Goal: Transaction & Acquisition: Purchase product/service

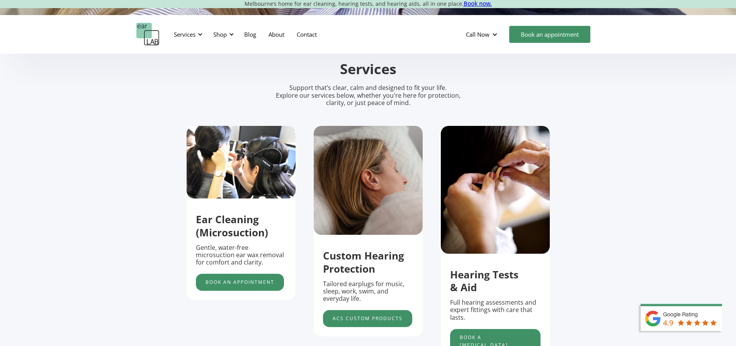
scroll to position [232, 0]
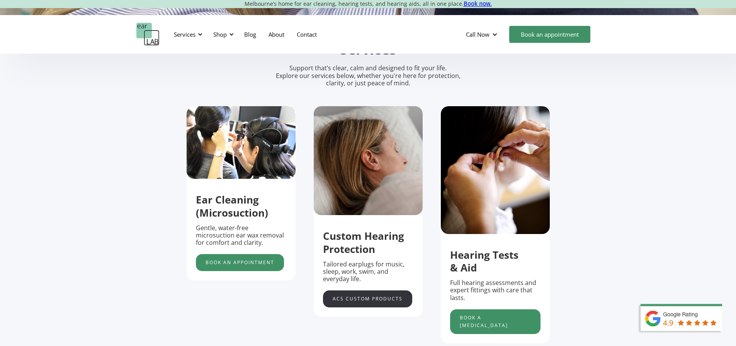
click at [359, 301] on link "acs custom products" at bounding box center [367, 298] width 89 height 17
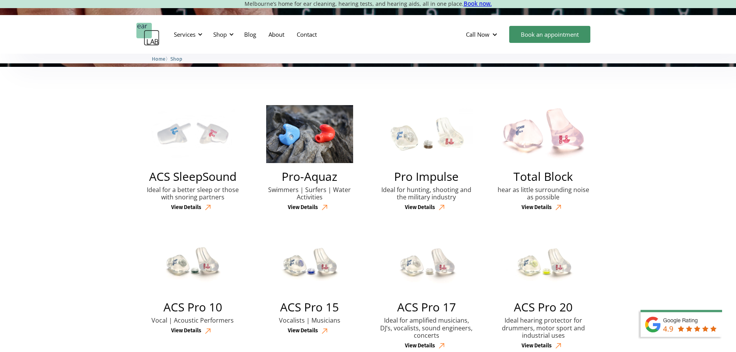
scroll to position [193, 0]
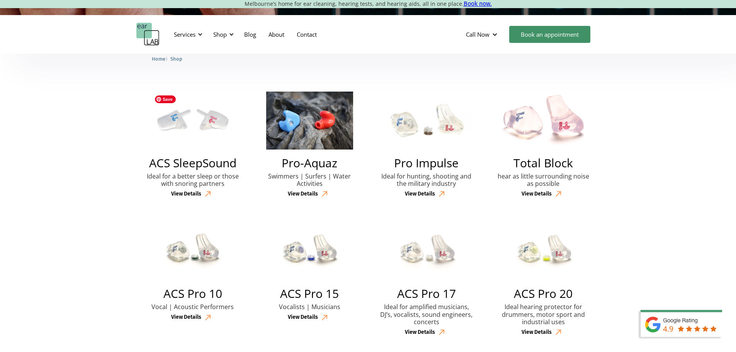
click at [199, 121] on img at bounding box center [192, 121] width 83 height 58
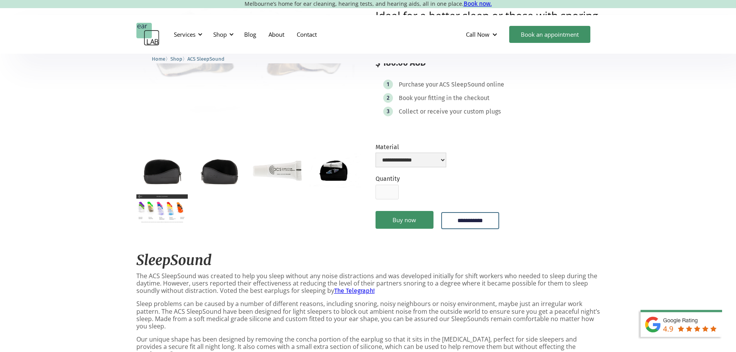
scroll to position [116, 0]
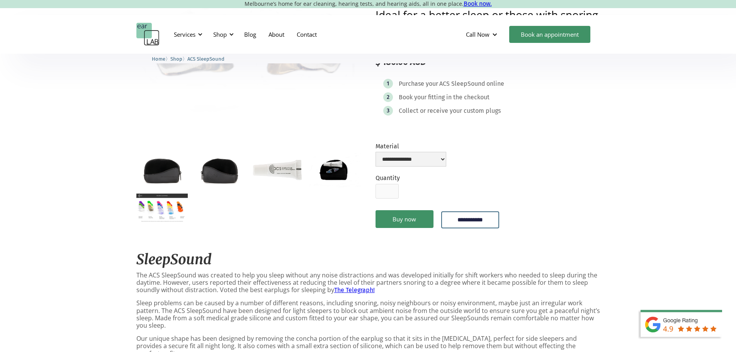
click at [168, 213] on img "open lightbox" at bounding box center [161, 208] width 51 height 29
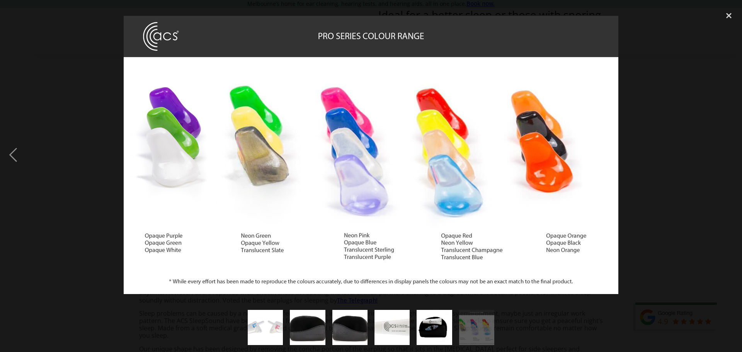
click at [650, 126] on div at bounding box center [371, 154] width 742 height 295
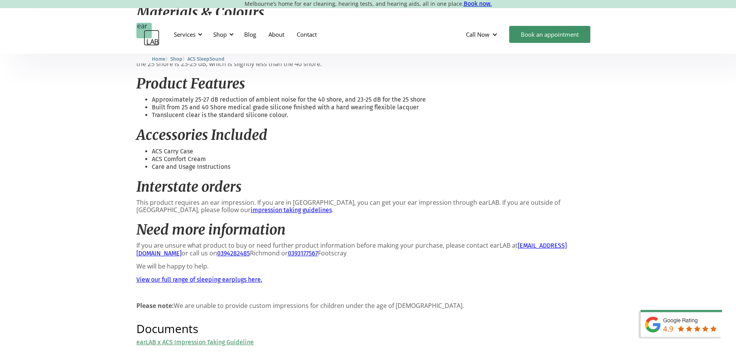
scroll to position [541, 0]
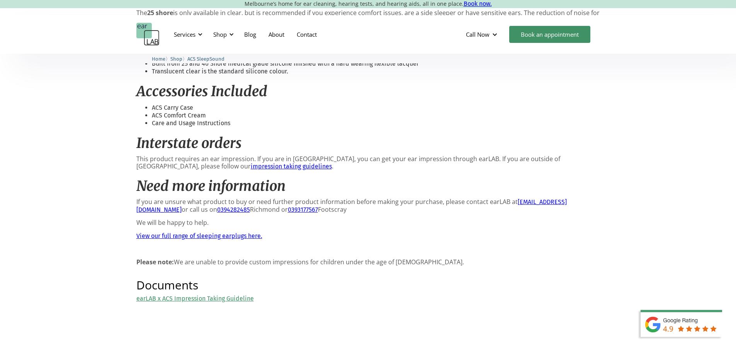
click at [205, 232] on link "View our full range of sleeping earplugs here." at bounding box center [199, 235] width 126 height 7
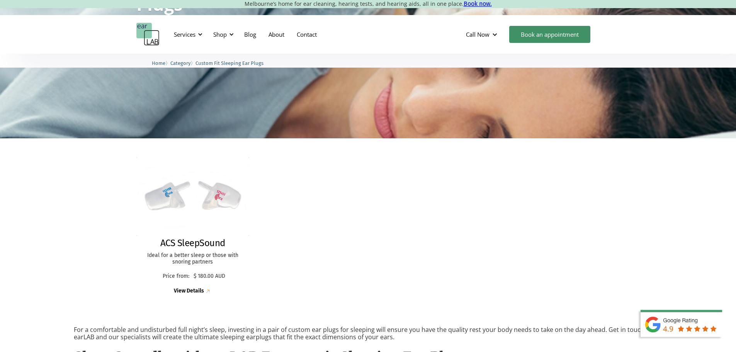
scroll to position [154, 0]
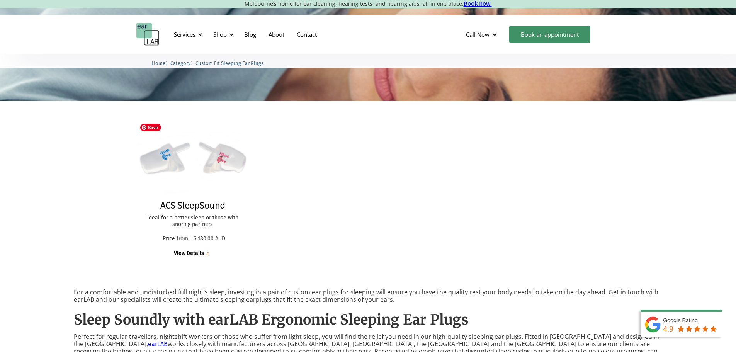
click at [226, 163] on img at bounding box center [193, 159] width 124 height 86
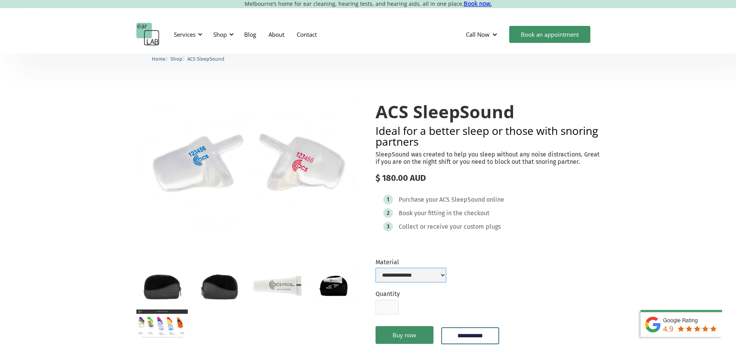
click at [446, 282] on select "**********" at bounding box center [410, 275] width 71 height 15
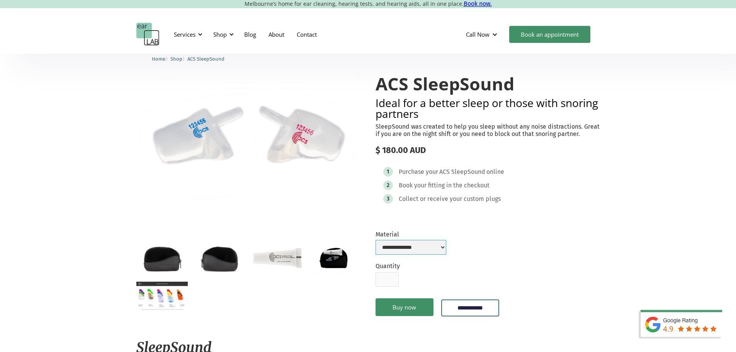
scroll to position [39, 0]
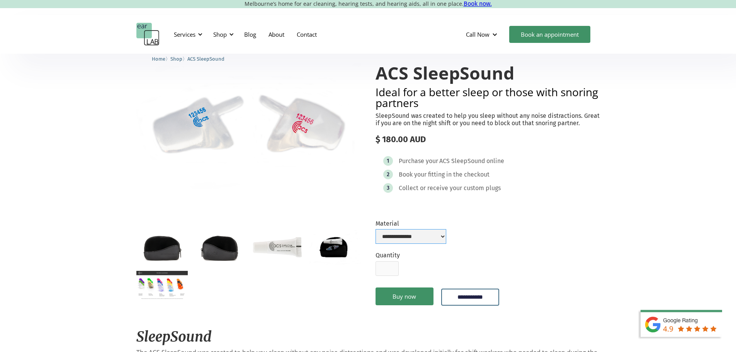
click at [446, 244] on select "**********" at bounding box center [410, 236] width 71 height 15
click at [497, 244] on form "**********" at bounding box center [487, 267] width 224 height 95
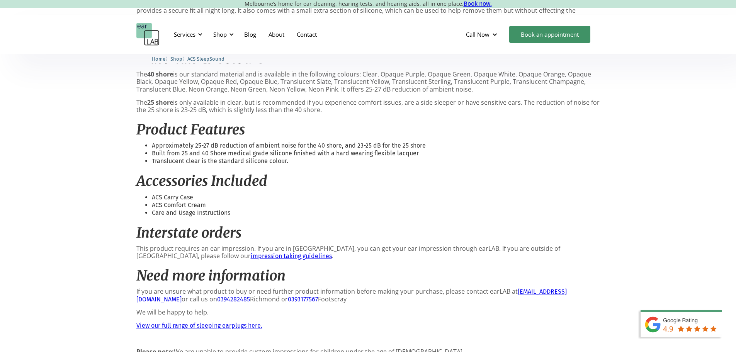
scroll to position [463, 0]
